Goal: Browse casually

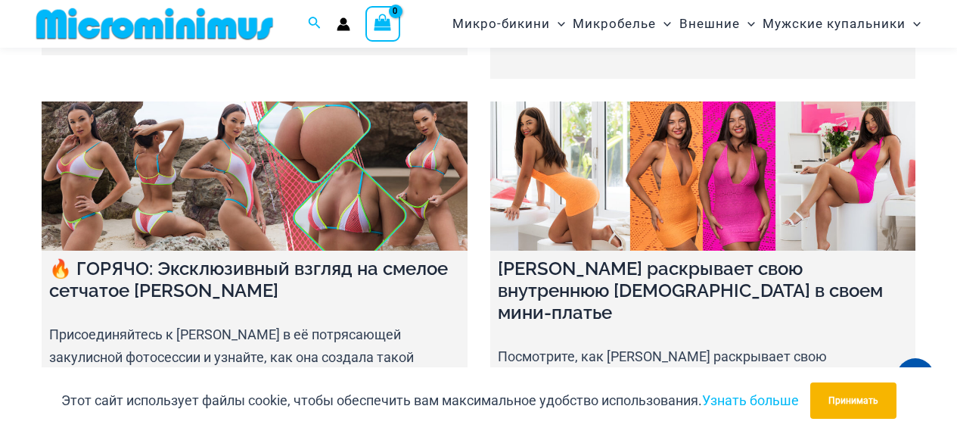
scroll to position [5392, 0]
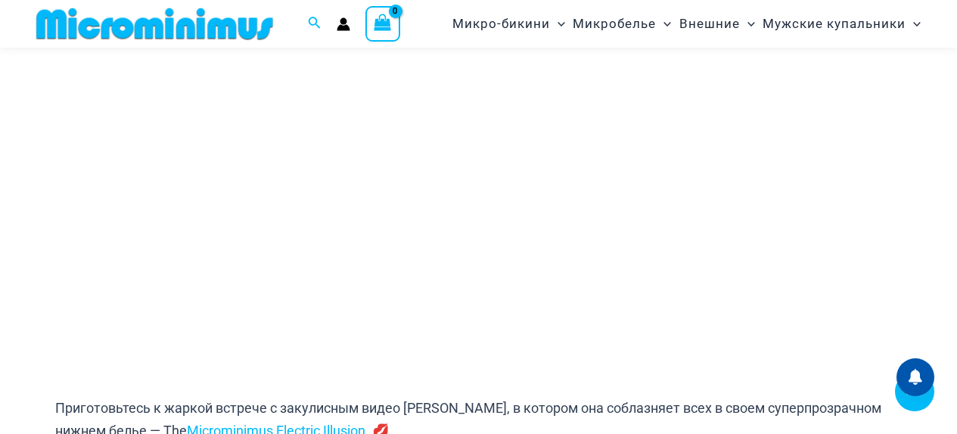
scroll to position [293, 0]
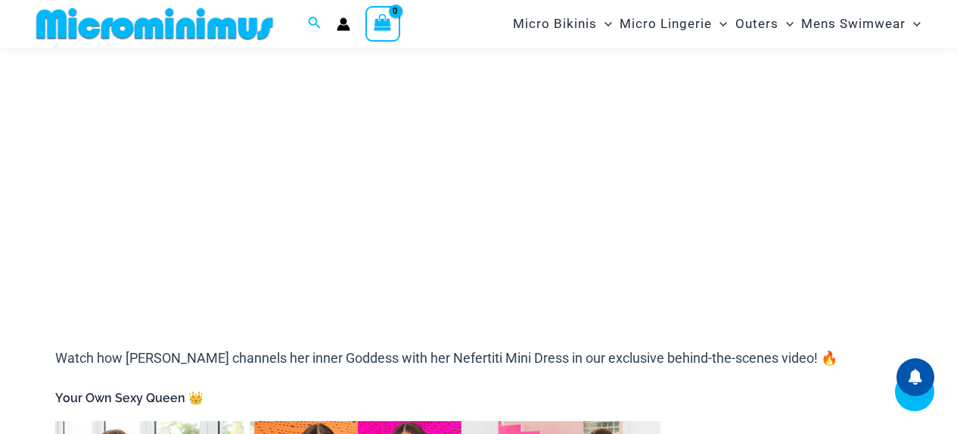
scroll to position [366, 0]
